Goal: Task Accomplishment & Management: Complete application form

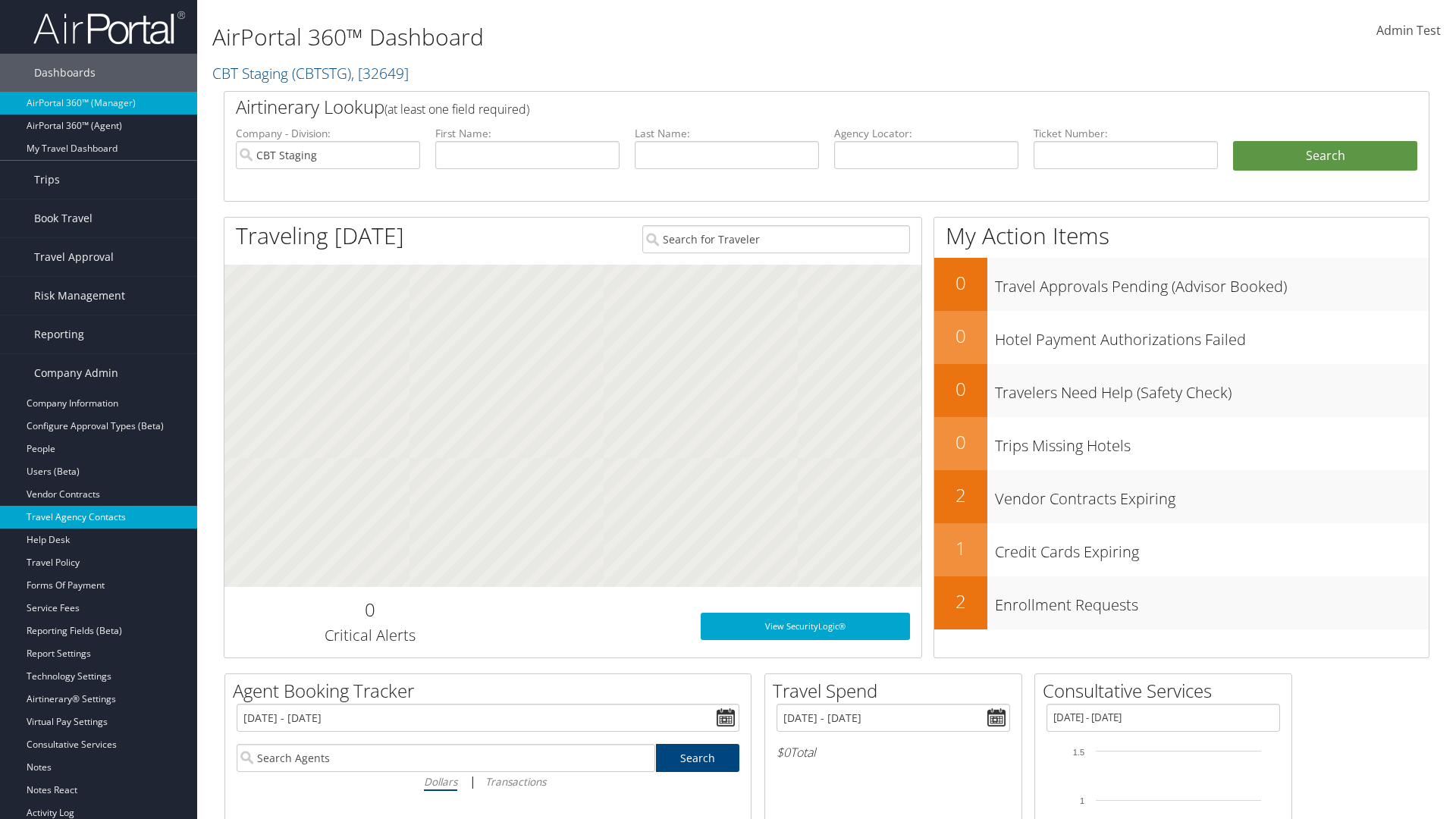
click at [98, 517] on link "Travel Agency Contacts" at bounding box center [98, 517] width 197 height 23
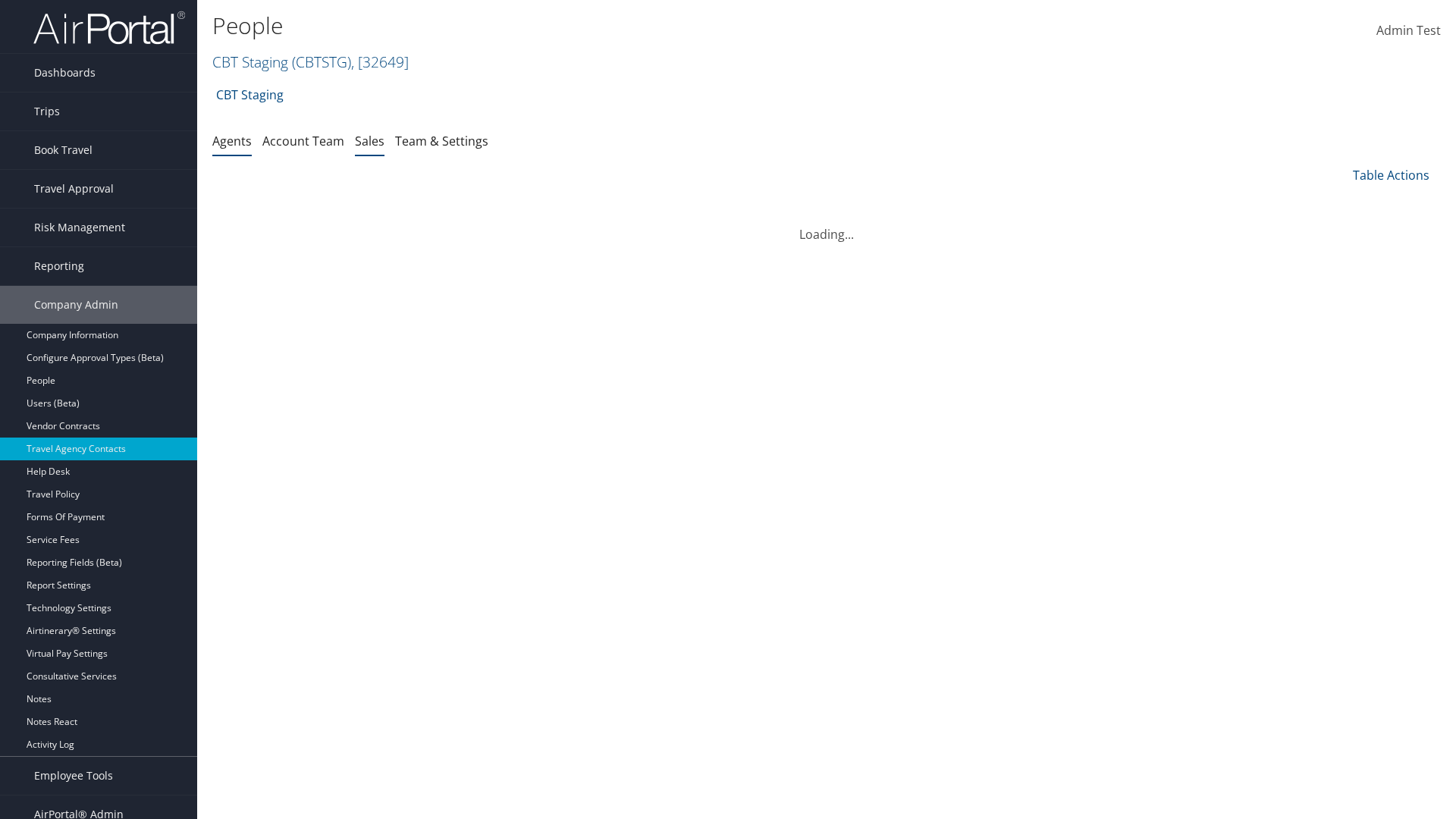
click at [369, 140] on link "Sales" at bounding box center [369, 141] width 30 height 17
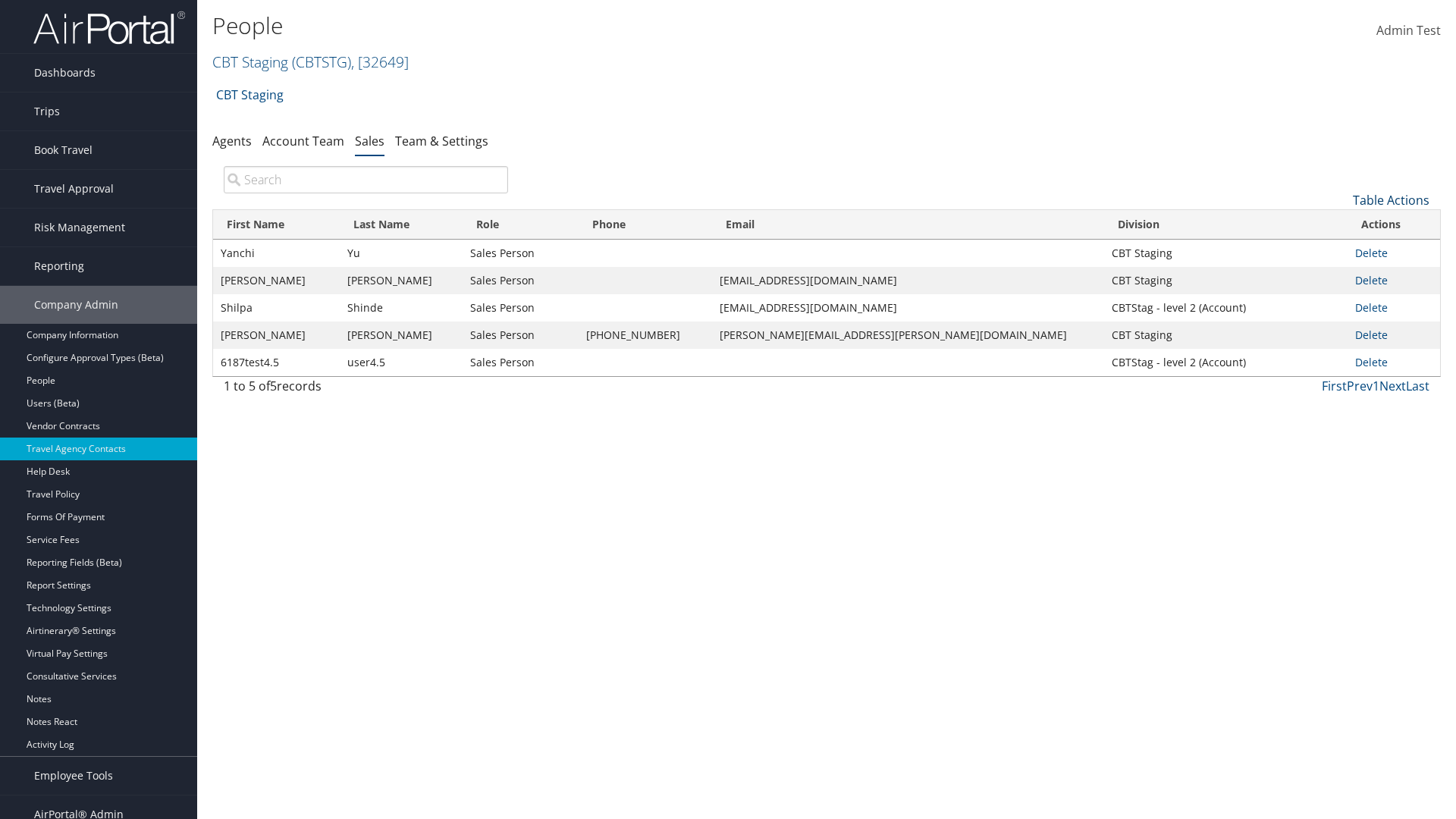
click at [1391, 200] on link "Table Actions" at bounding box center [1391, 200] width 76 height 17
click at [1340, 224] on link "Add New Salesperson" at bounding box center [1341, 224] width 200 height 26
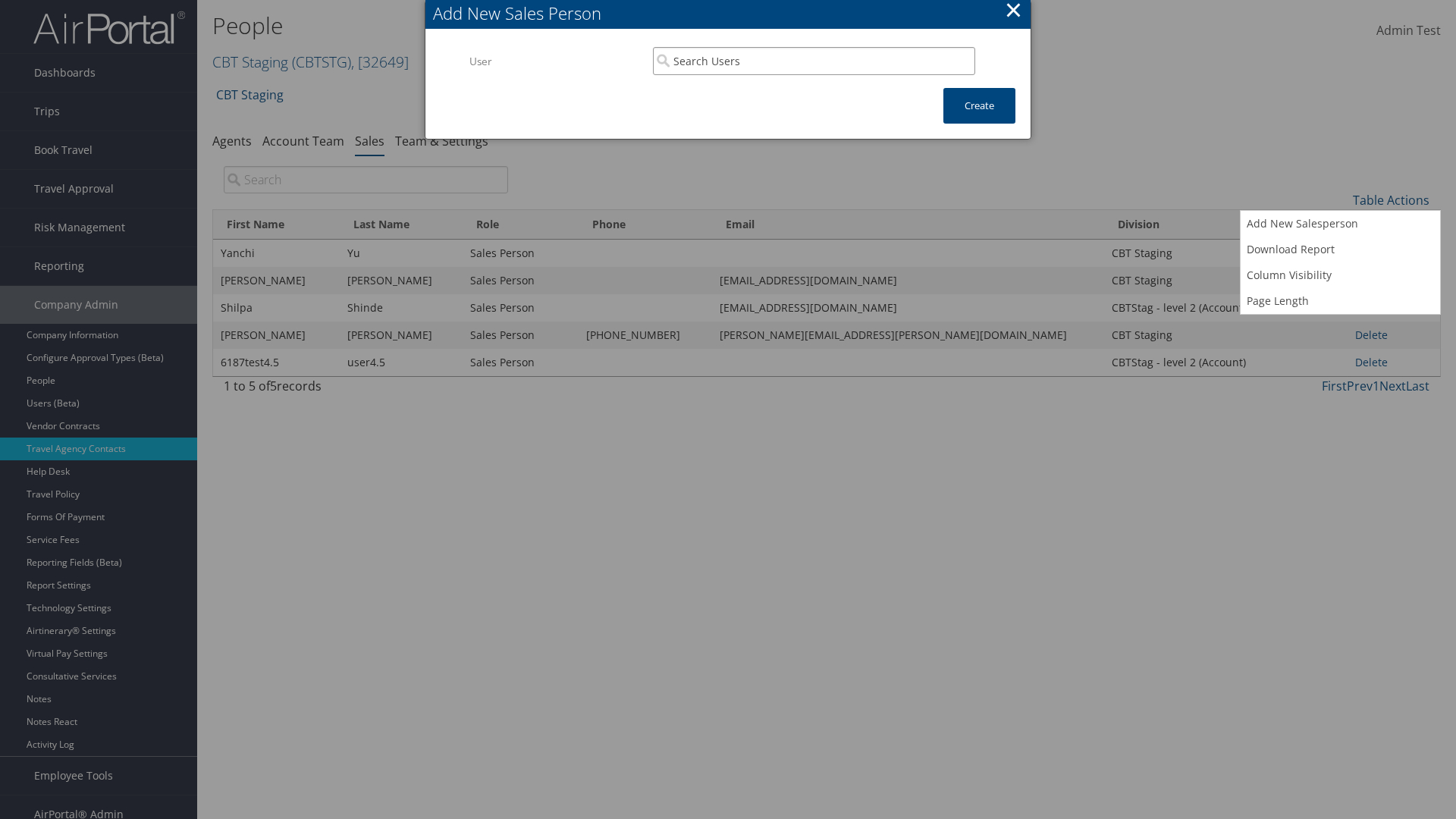
click at [814, 60] on input "search" at bounding box center [814, 60] width 322 height 28
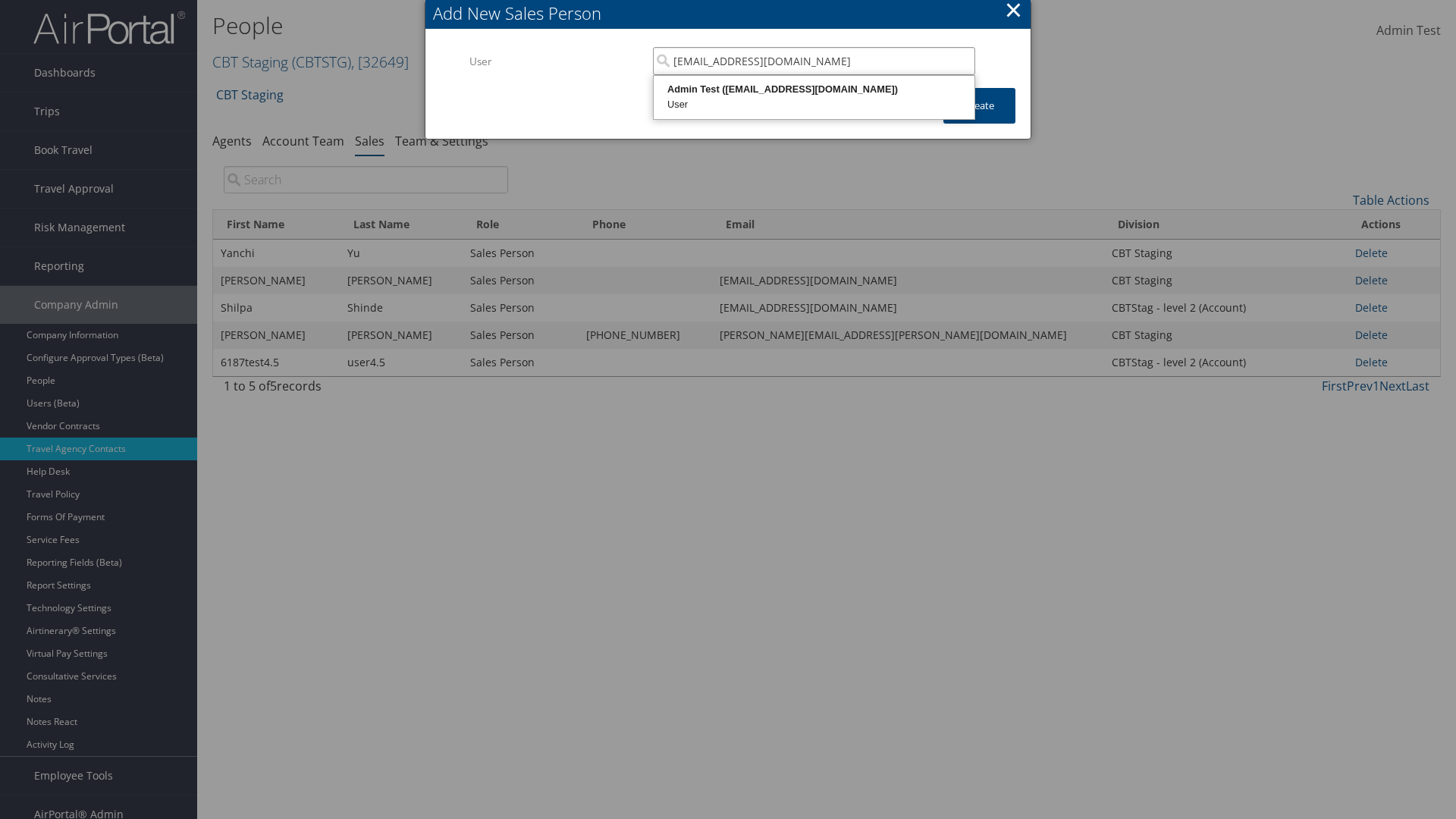
click at [814, 97] on div "User" at bounding box center [814, 105] width 316 height 15
type input "Admin Test"
click at [979, 105] on button "Create" at bounding box center [980, 105] width 72 height 35
